Goal: Check status: Check status

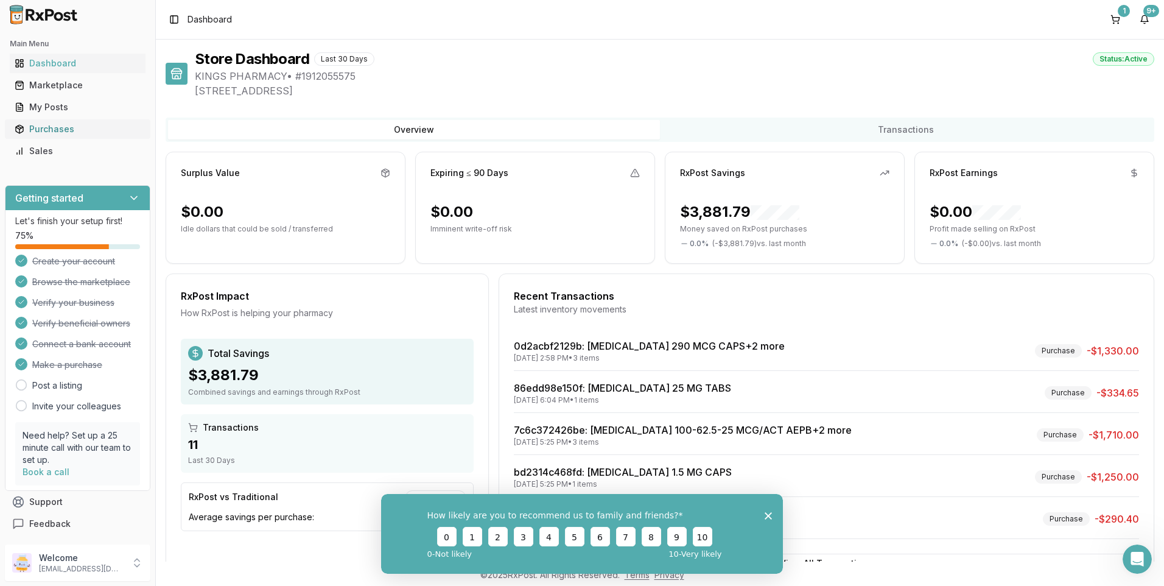
click at [36, 132] on div "Purchases" at bounding box center [78, 129] width 126 height 12
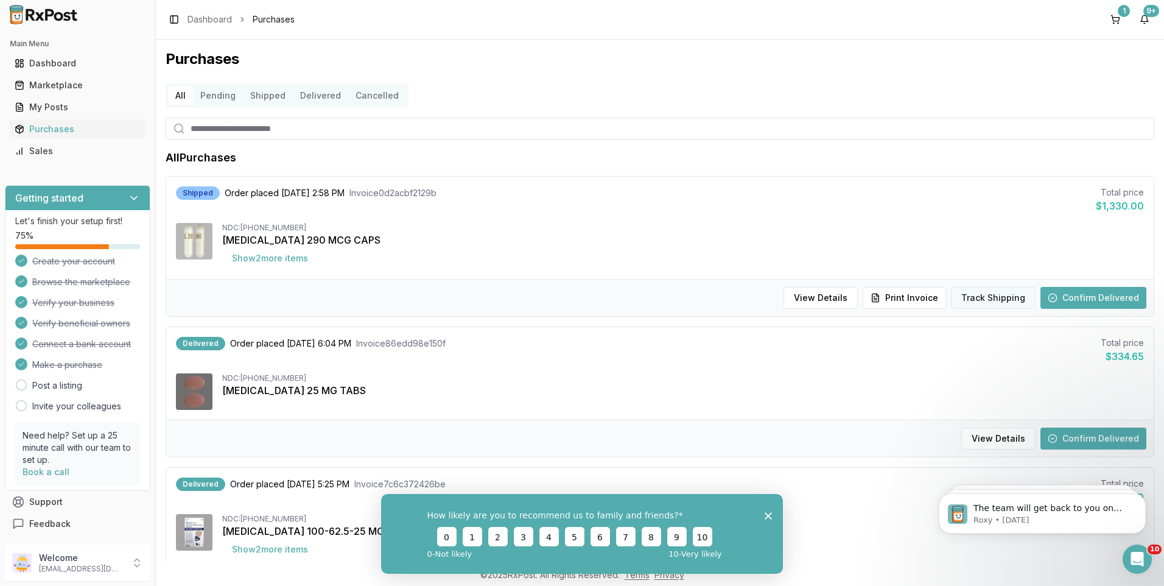
click at [987, 297] on button "Track Shipping" at bounding box center [993, 298] width 85 height 22
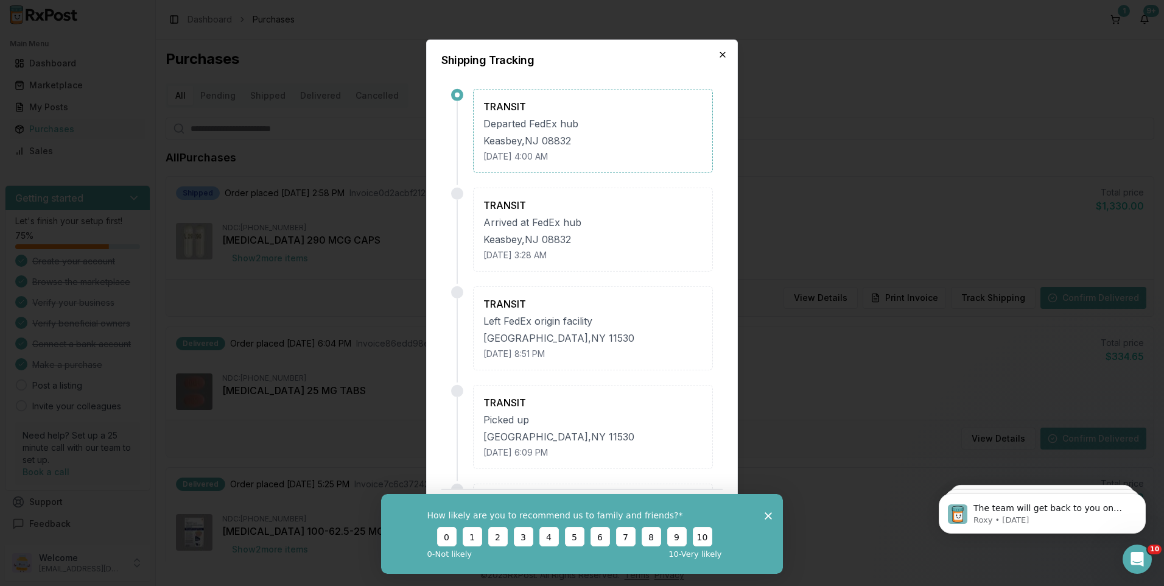
click at [724, 51] on icon "button" at bounding box center [723, 55] width 10 height 10
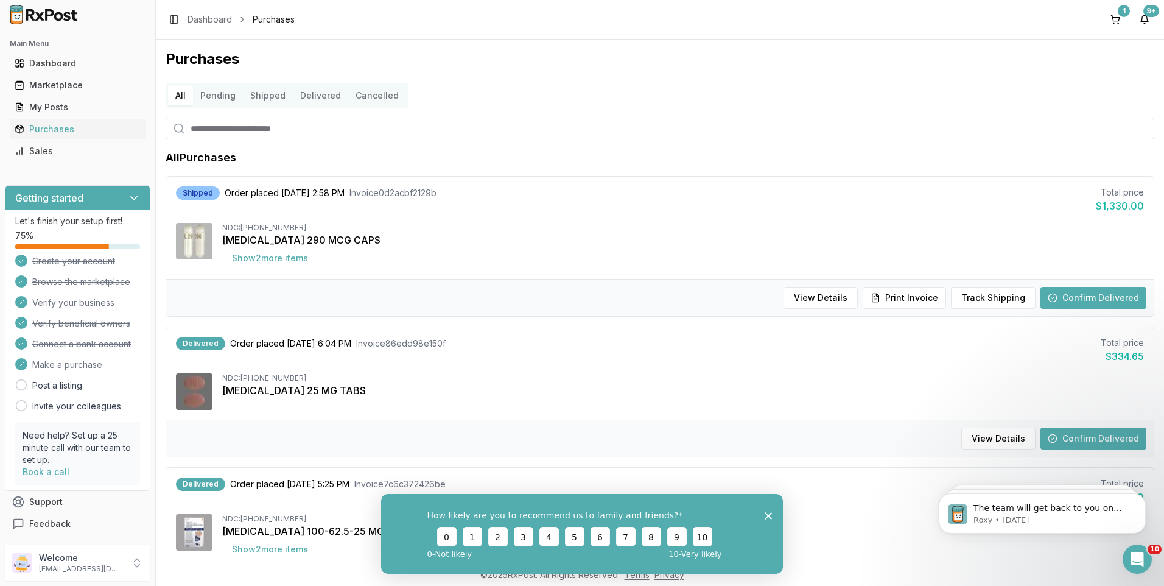
click at [277, 258] on button "Show 2 more item s" at bounding box center [270, 258] width 96 height 22
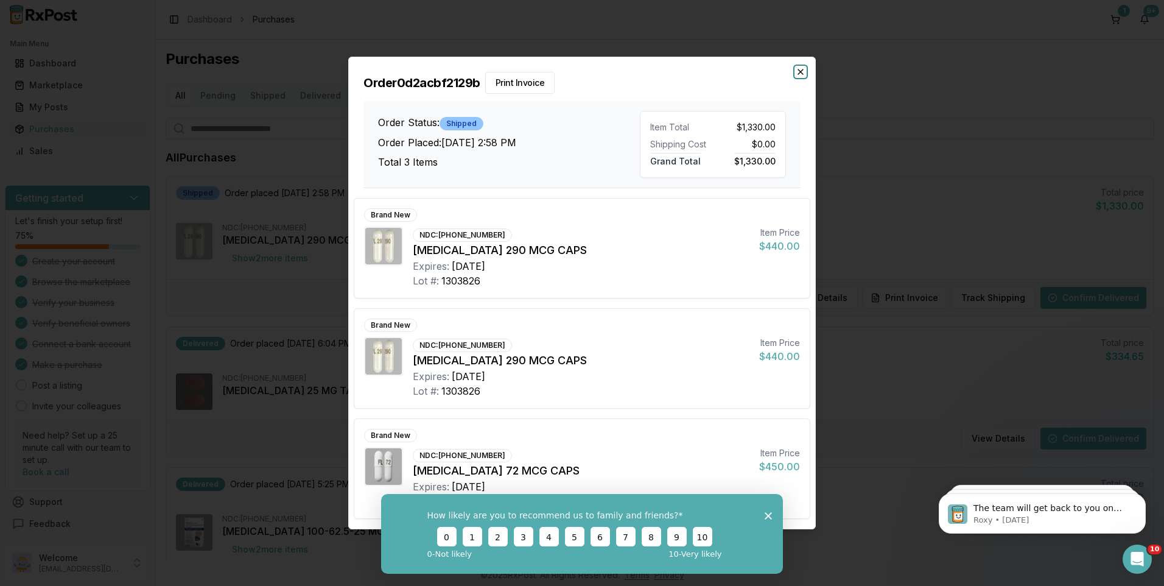
click at [799, 68] on icon "button" at bounding box center [801, 72] width 10 height 10
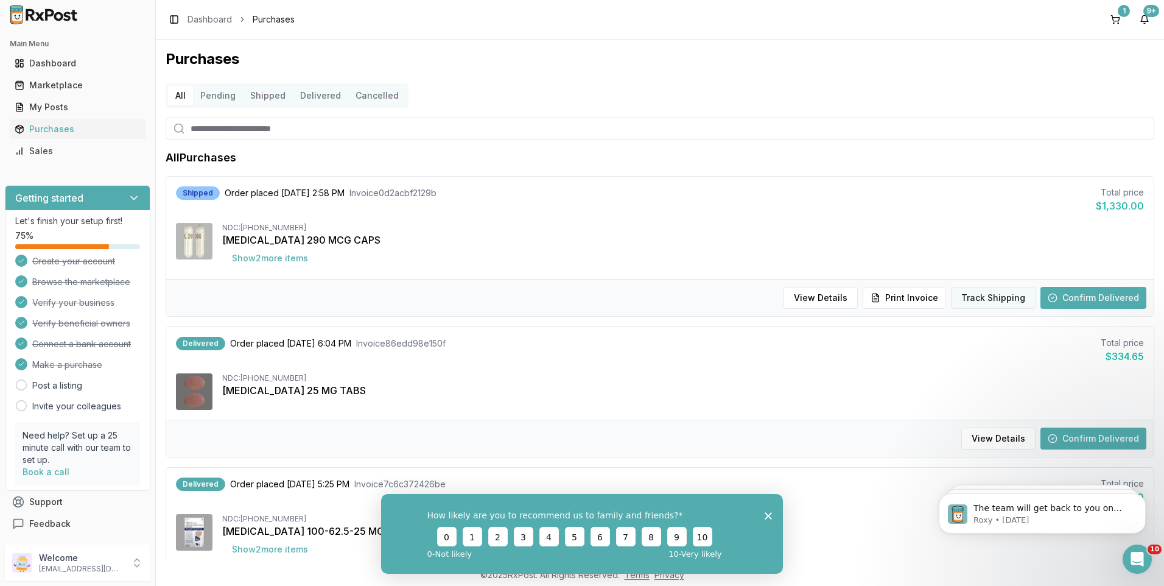
click at [988, 298] on button "Track Shipping" at bounding box center [993, 298] width 85 height 22
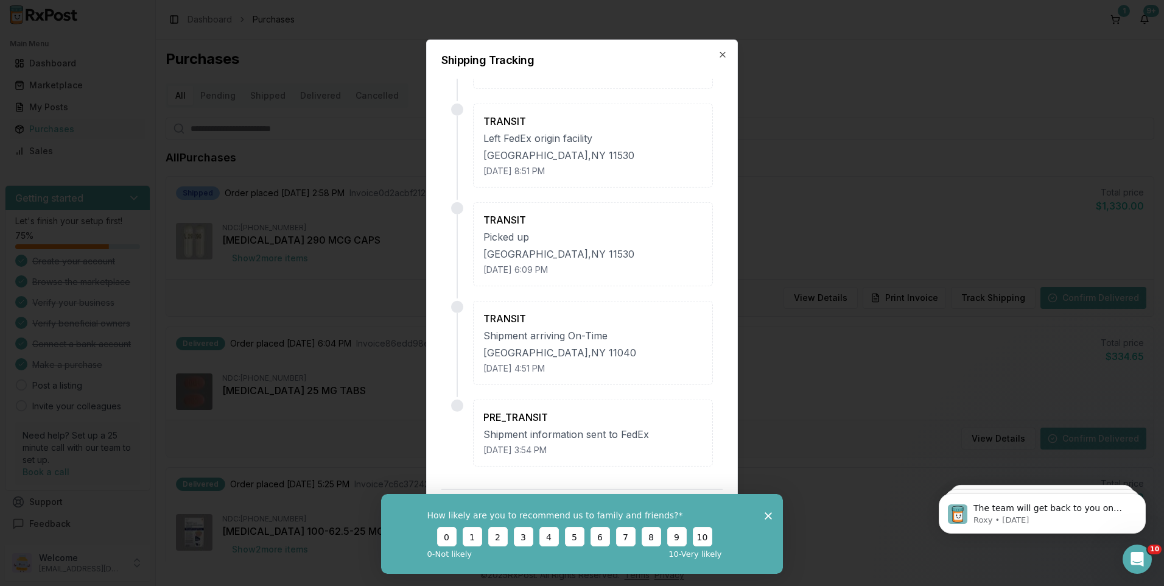
scroll to position [185, 0]
click at [721, 53] on icon "button" at bounding box center [722, 54] width 5 height 5
